Goal: Task Accomplishment & Management: Manage account settings

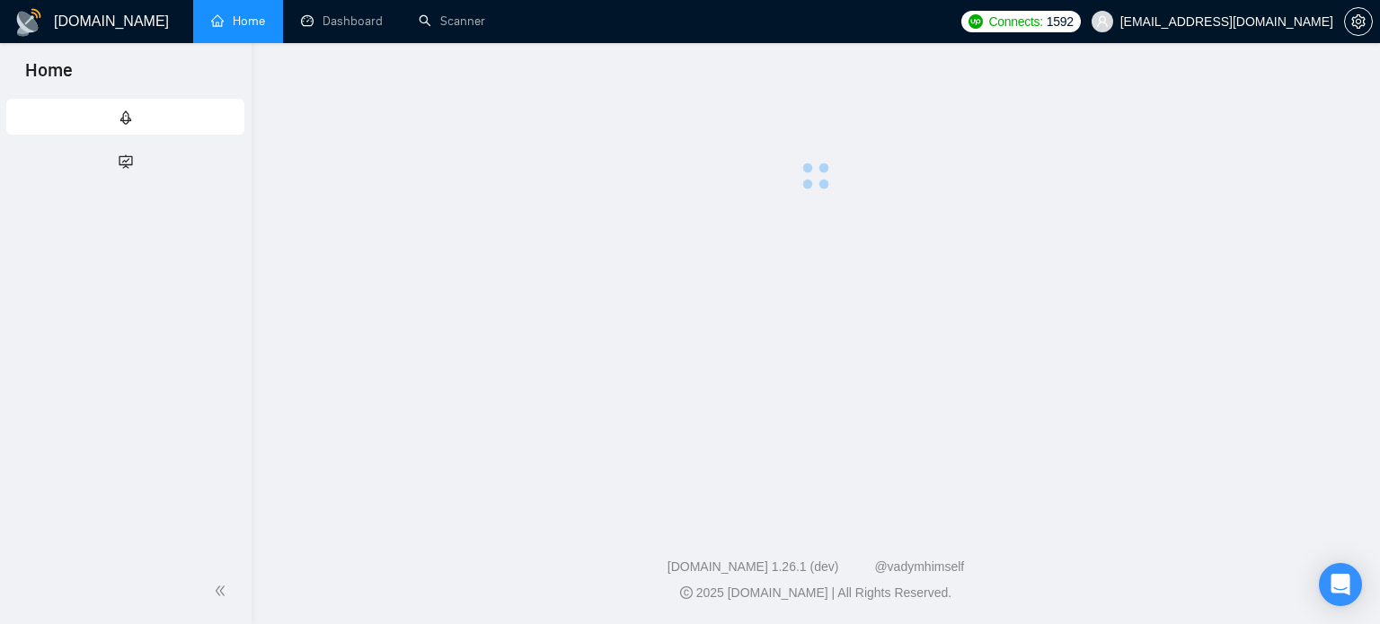
click at [1249, 22] on span "[EMAIL_ADDRESS][DOMAIN_NAME]" at bounding box center [1226, 22] width 213 height 0
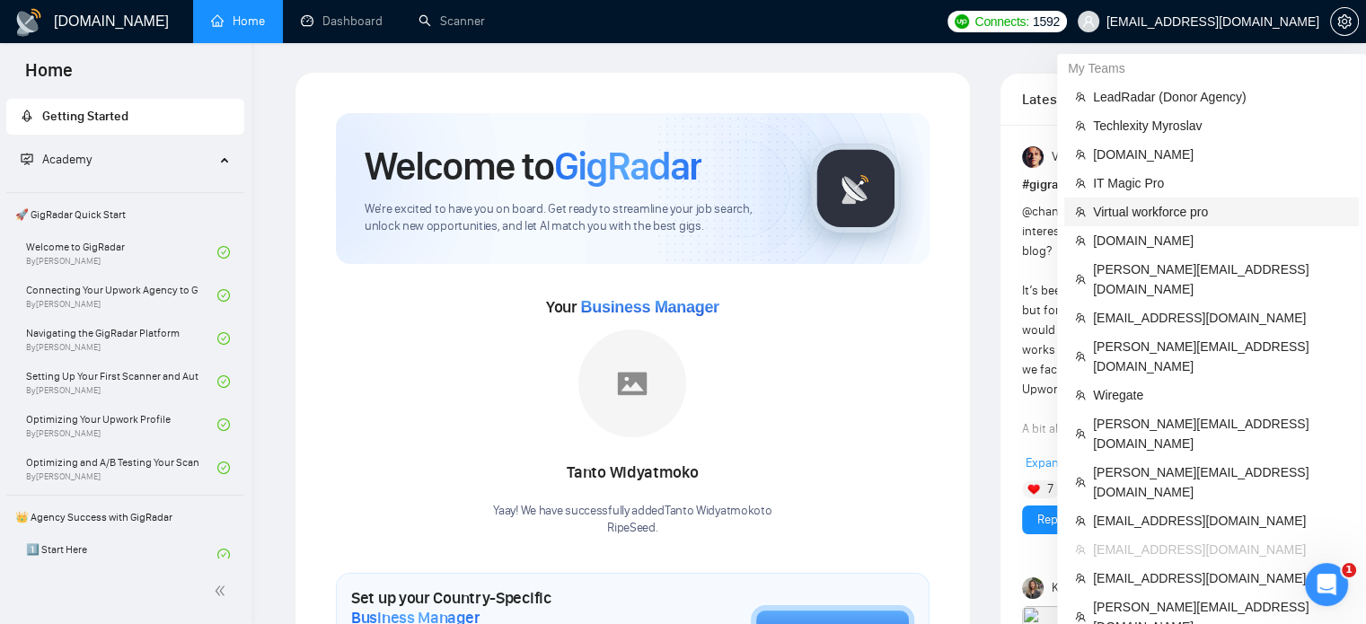
click at [1148, 209] on span "Virtual workforce pro" at bounding box center [1220, 212] width 255 height 20
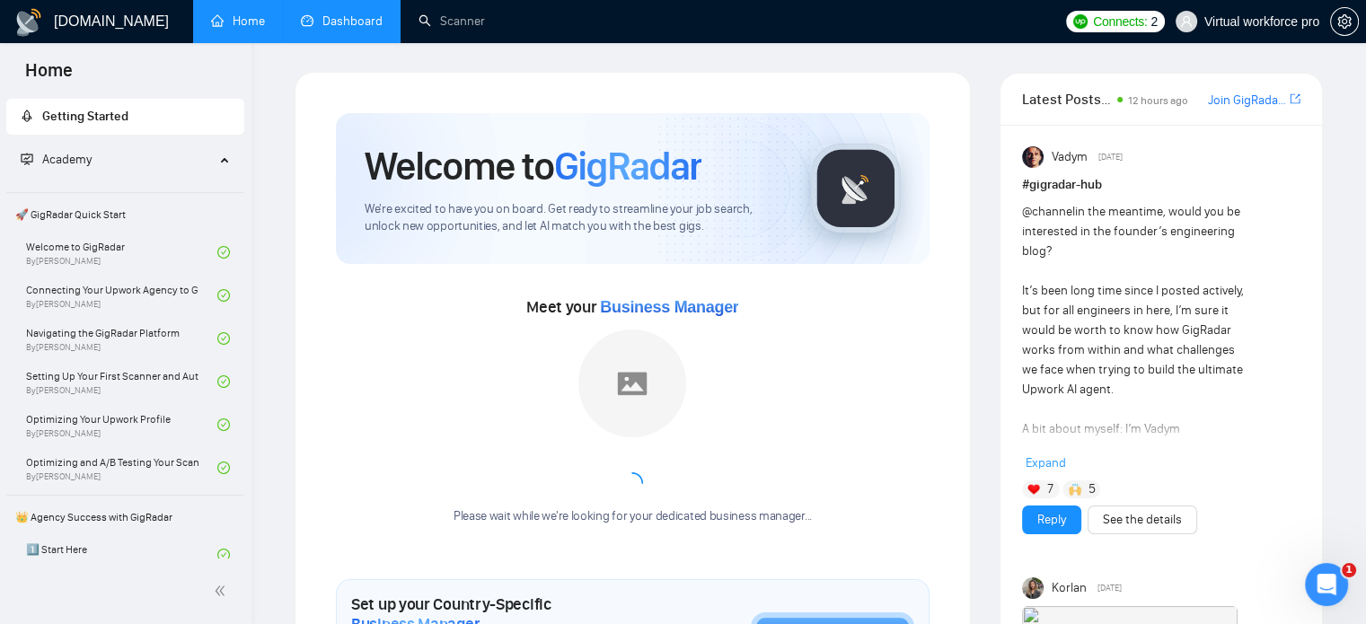
click at [339, 13] on link "Dashboard" at bounding box center [342, 20] width 82 height 15
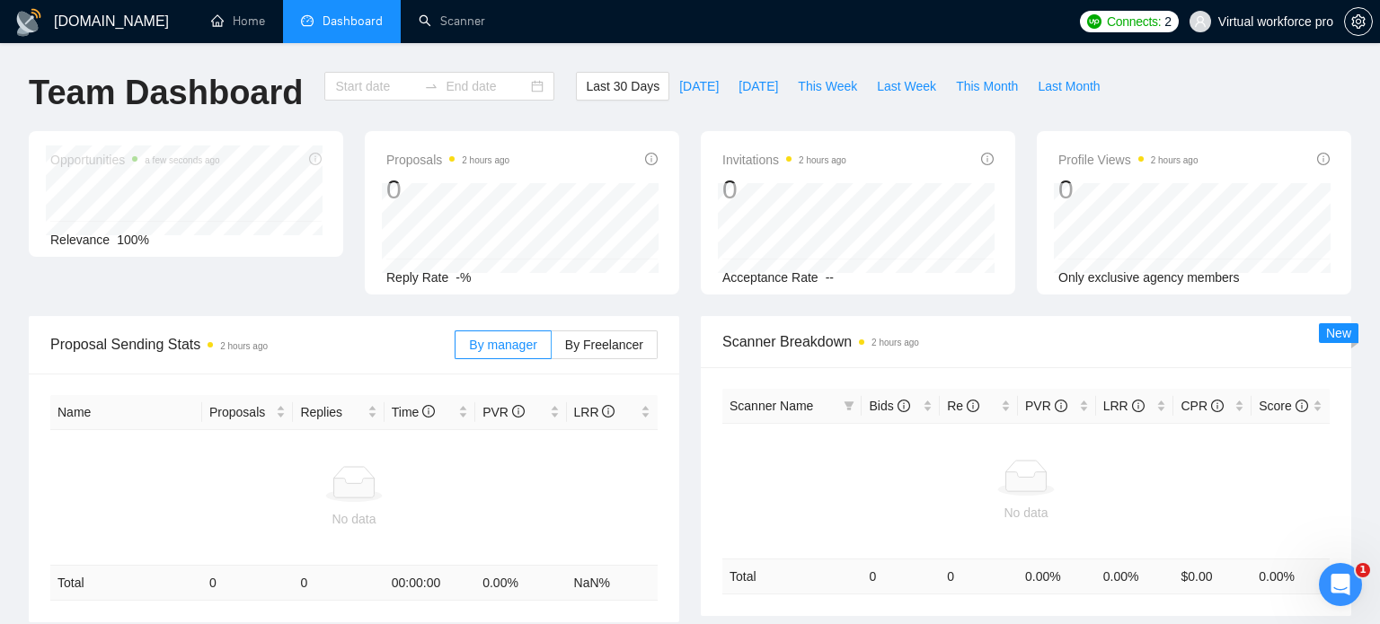
type input "[DATE]"
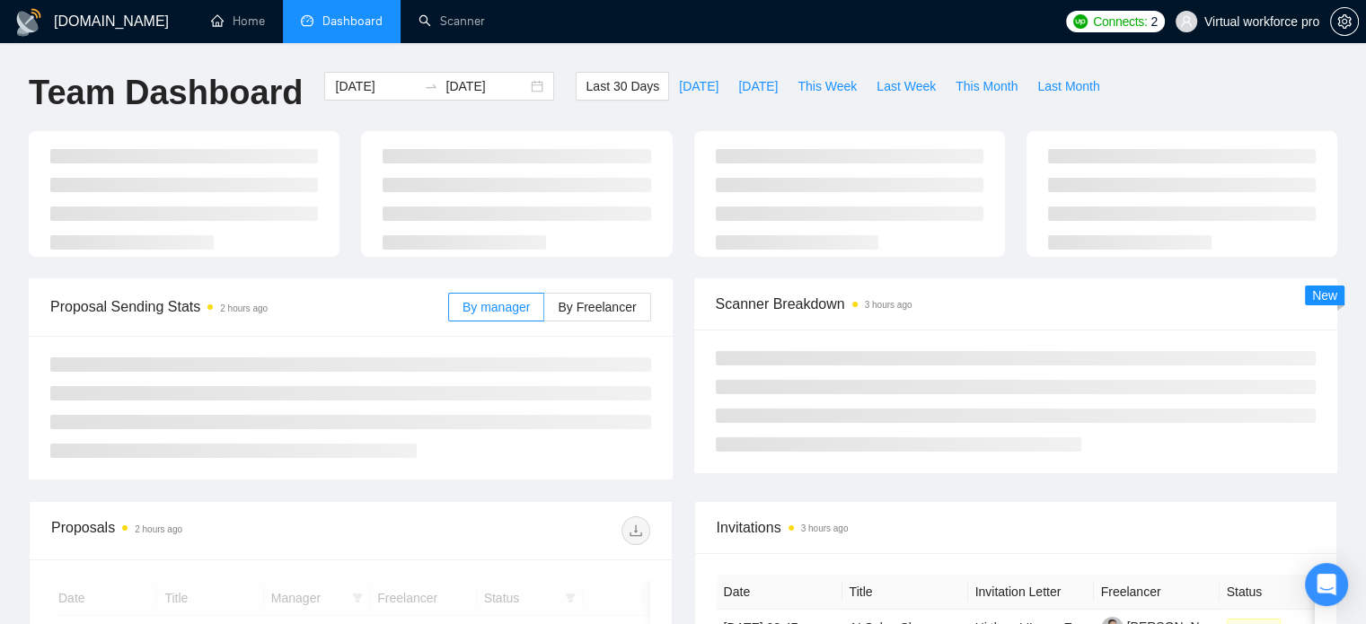
click at [1249, 22] on span "Virtual workforce pro" at bounding box center [1262, 22] width 115 height 0
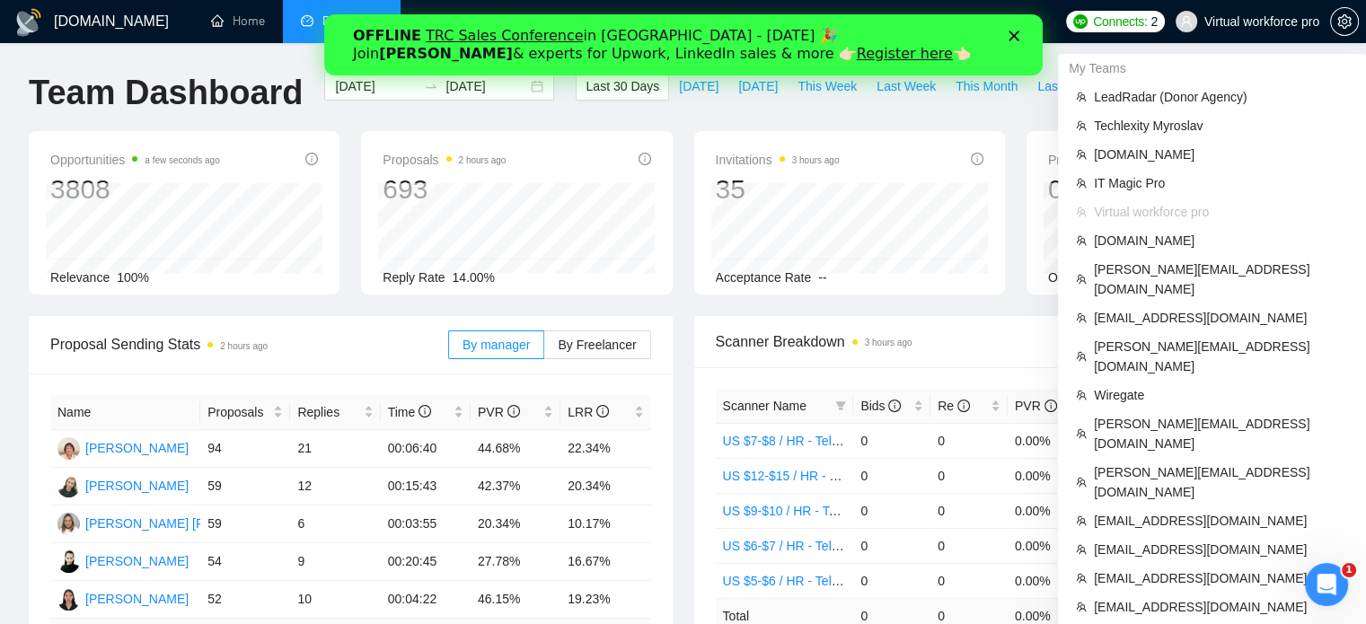
click at [1249, 22] on span "Virtual workforce pro" at bounding box center [1262, 22] width 115 height 0
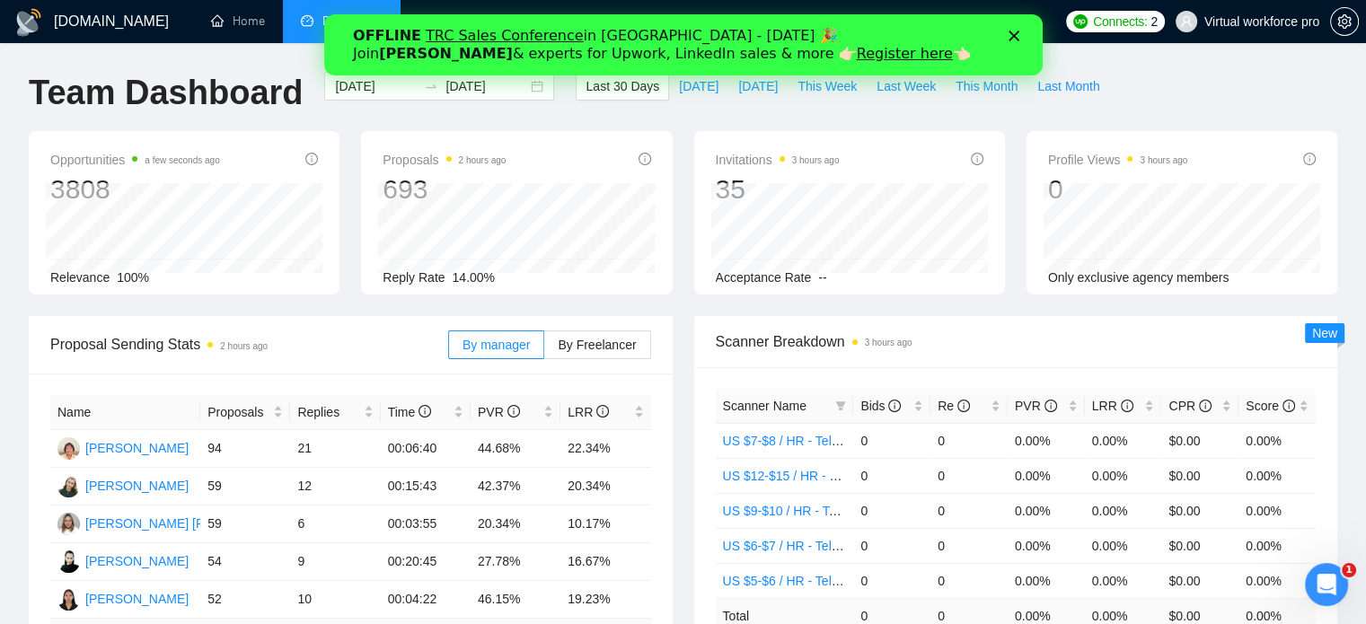
click at [1240, 22] on span "Virtual workforce pro" at bounding box center [1262, 22] width 115 height 0
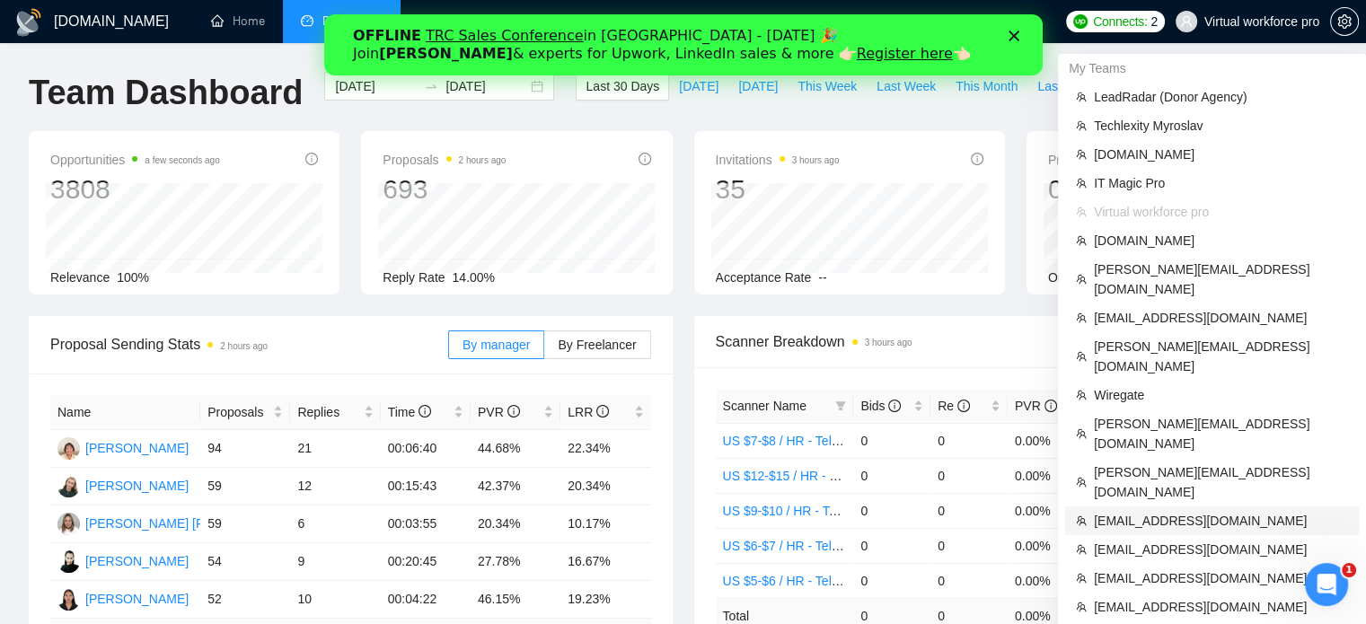
click at [1161, 511] on span "gautam@gscoutsourcing.com" at bounding box center [1221, 521] width 254 height 20
